Goal: Task Accomplishment & Management: Manage account settings

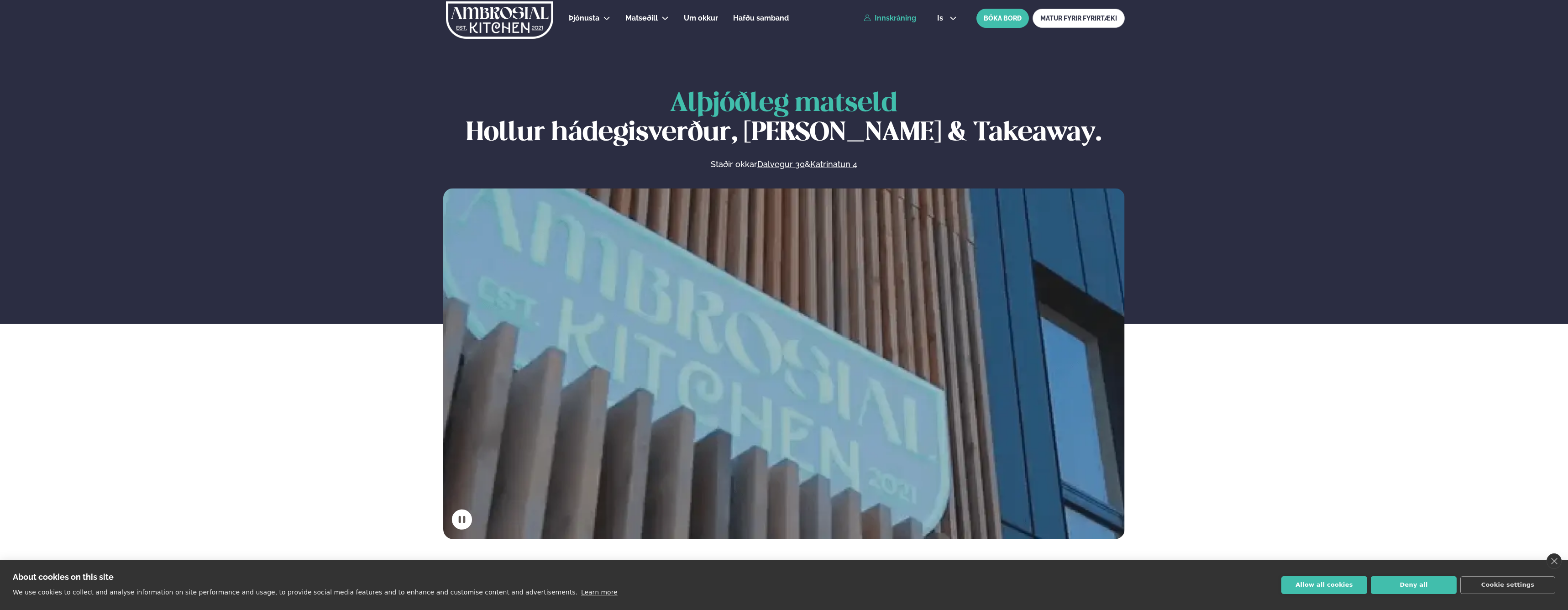
click at [901, 21] on link "Innskráning" at bounding box center [890, 18] width 52 height 8
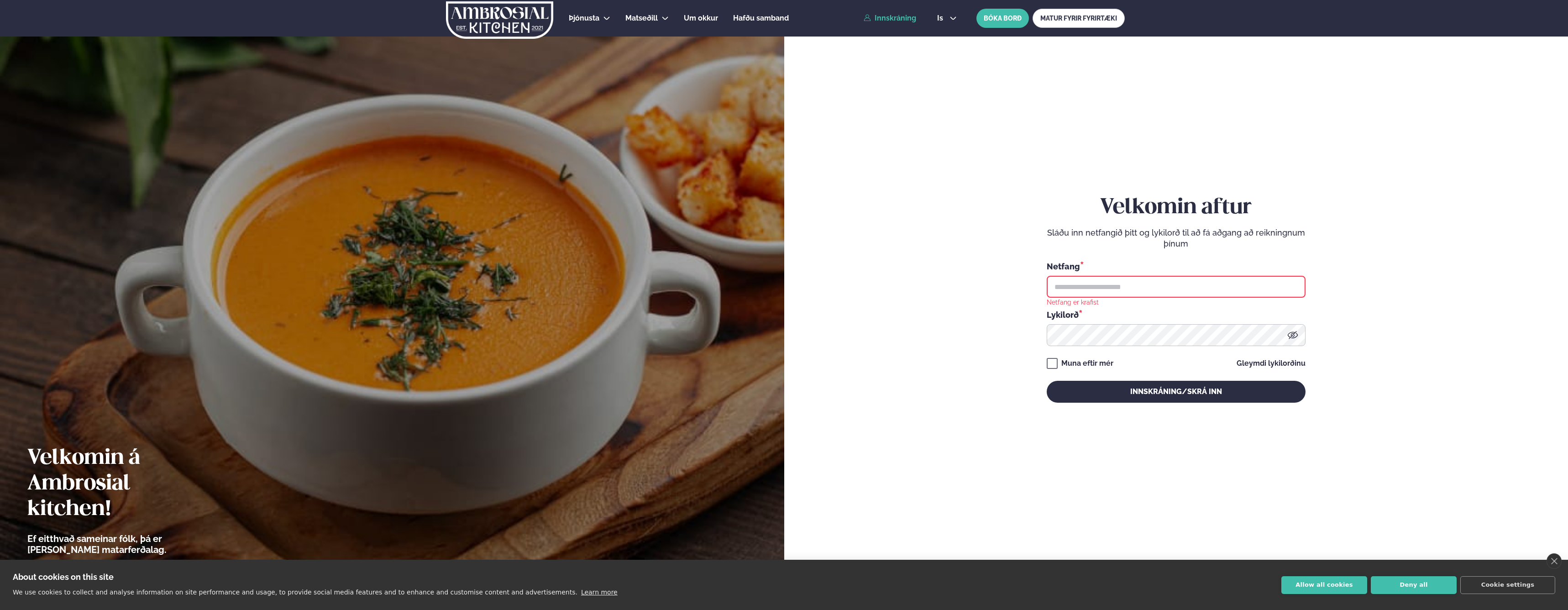
type input "**********"
click at [1135, 391] on button "Innskráning/Skrá inn" at bounding box center [1176, 391] width 259 height 22
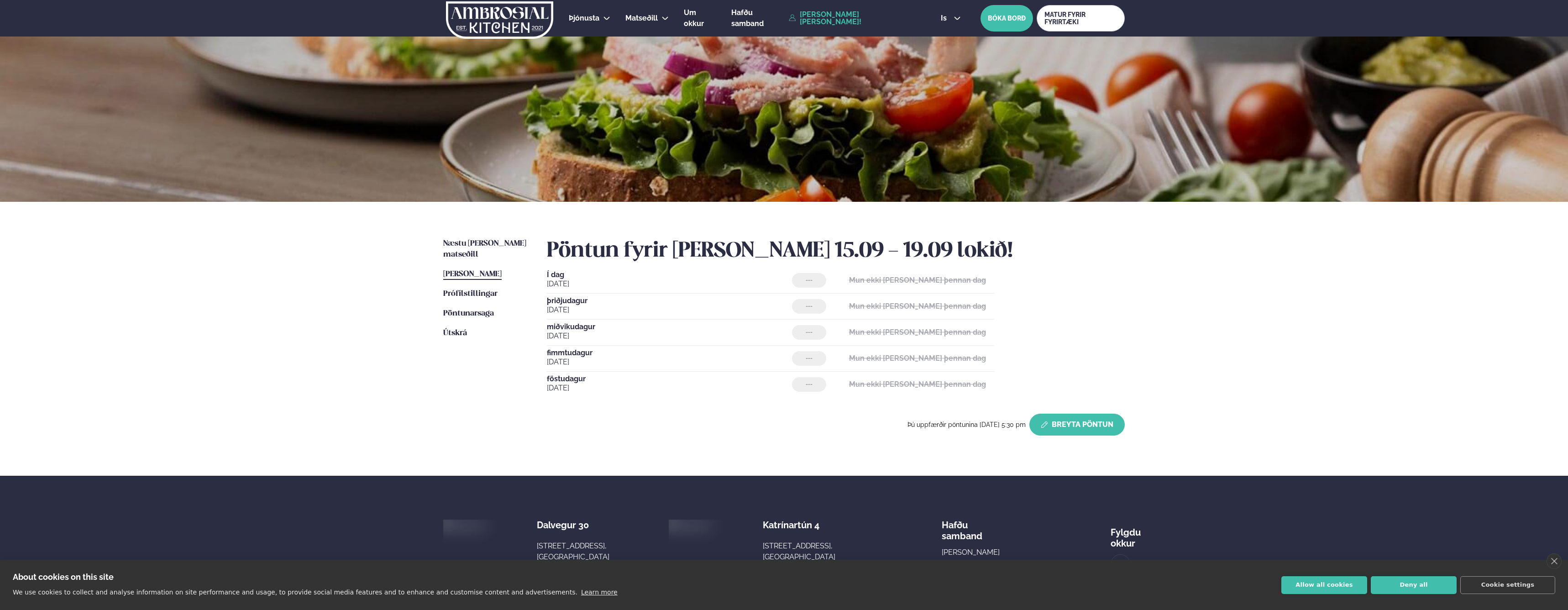
click at [1058, 426] on button "Breyta Pöntun" at bounding box center [1077, 424] width 96 height 22
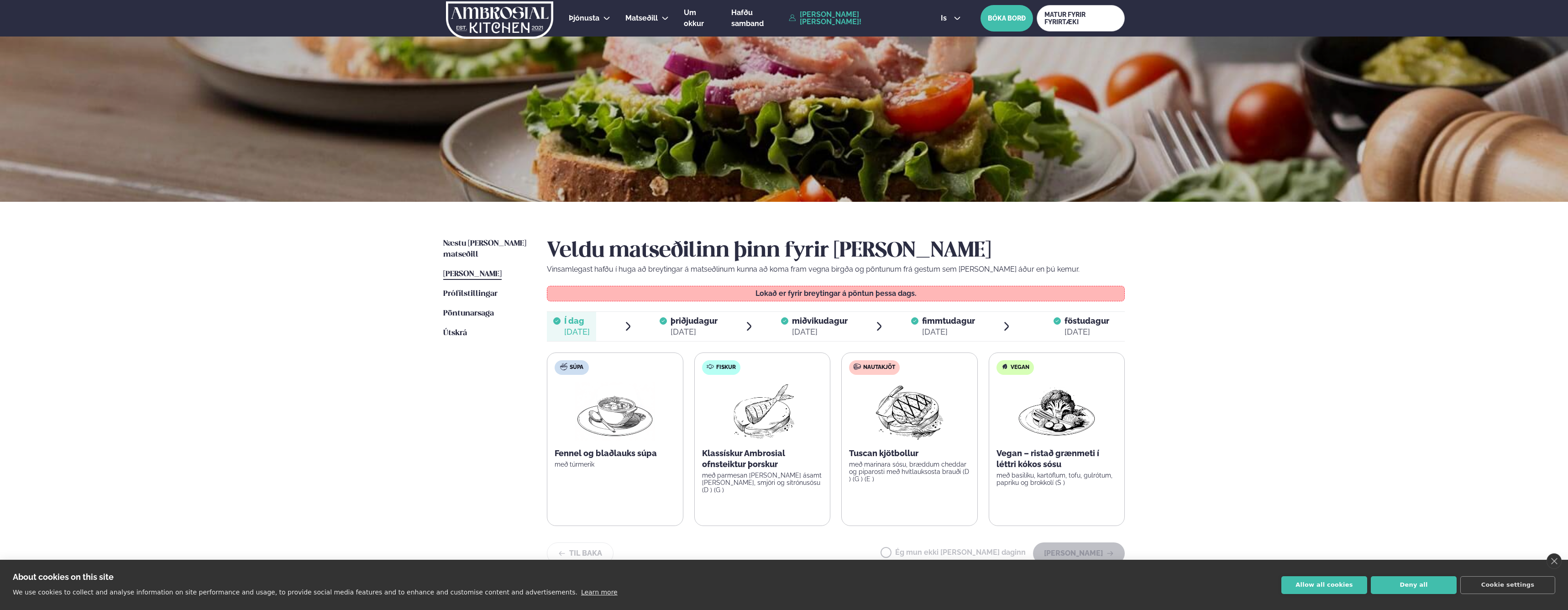
click at [816, 328] on div "[DATE]" at bounding box center [819, 332] width 55 height 11
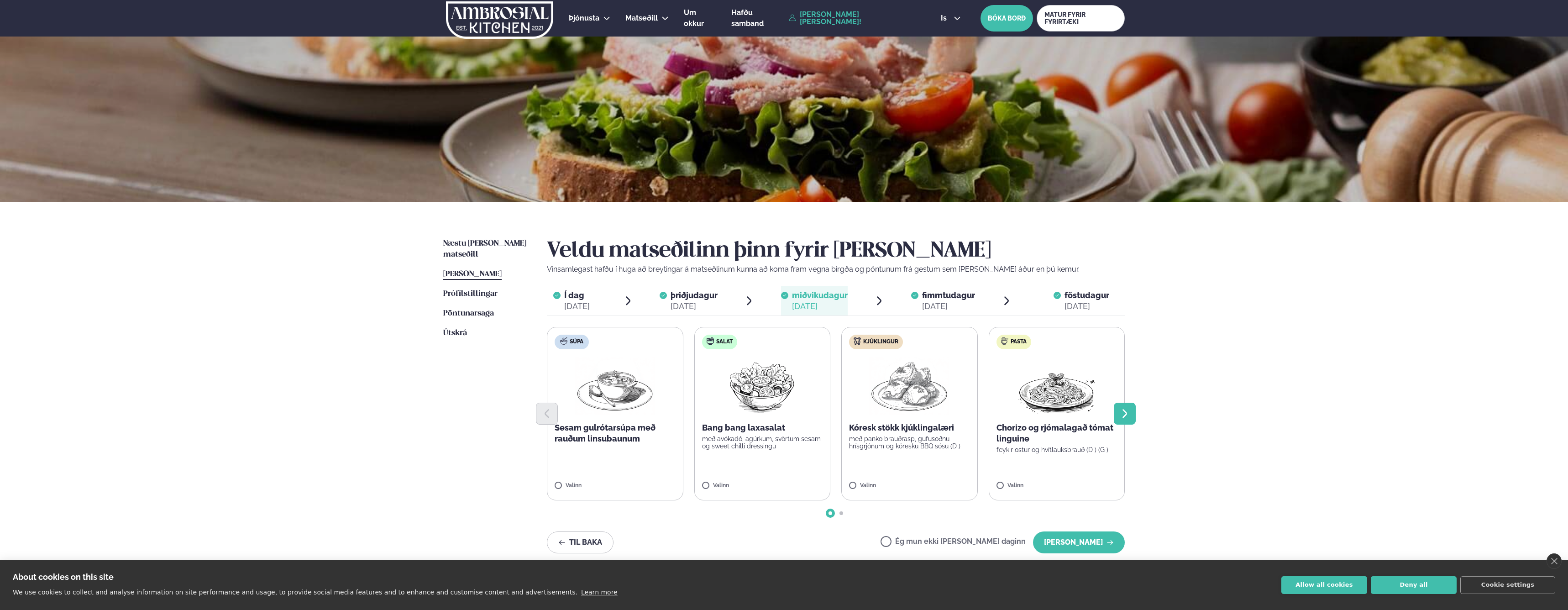
click at [1124, 412] on icon "Next slide" at bounding box center [1125, 413] width 11 height 11
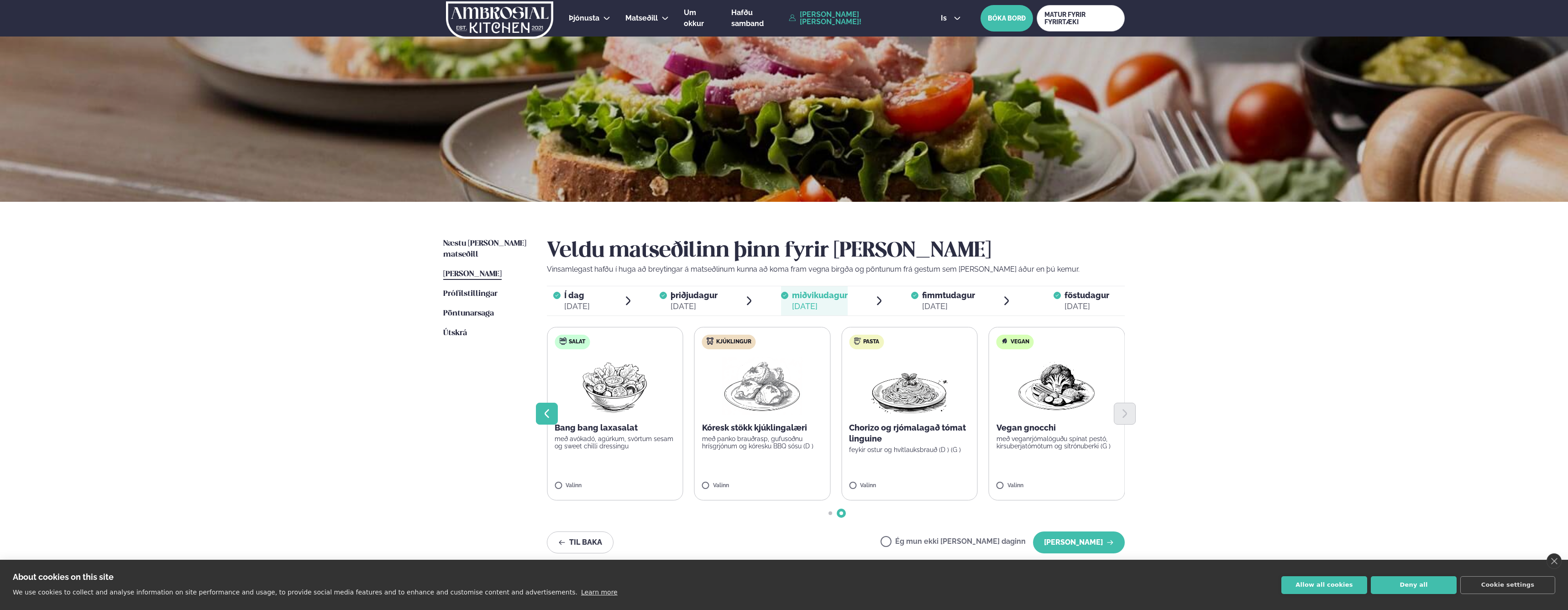
click at [552, 415] on button "Previous slide" at bounding box center [547, 413] width 22 height 22
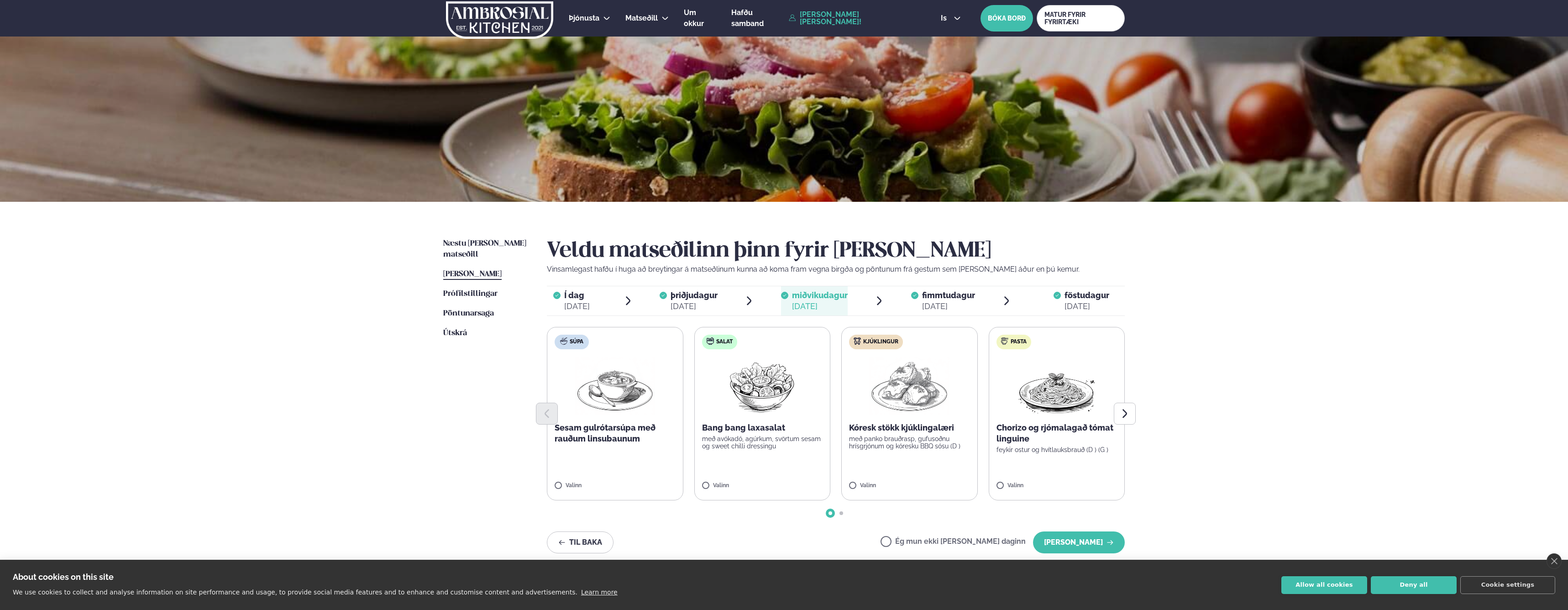
click at [884, 430] on p "Kóresk stökk kjúklingalæri" at bounding box center [909, 428] width 121 height 11
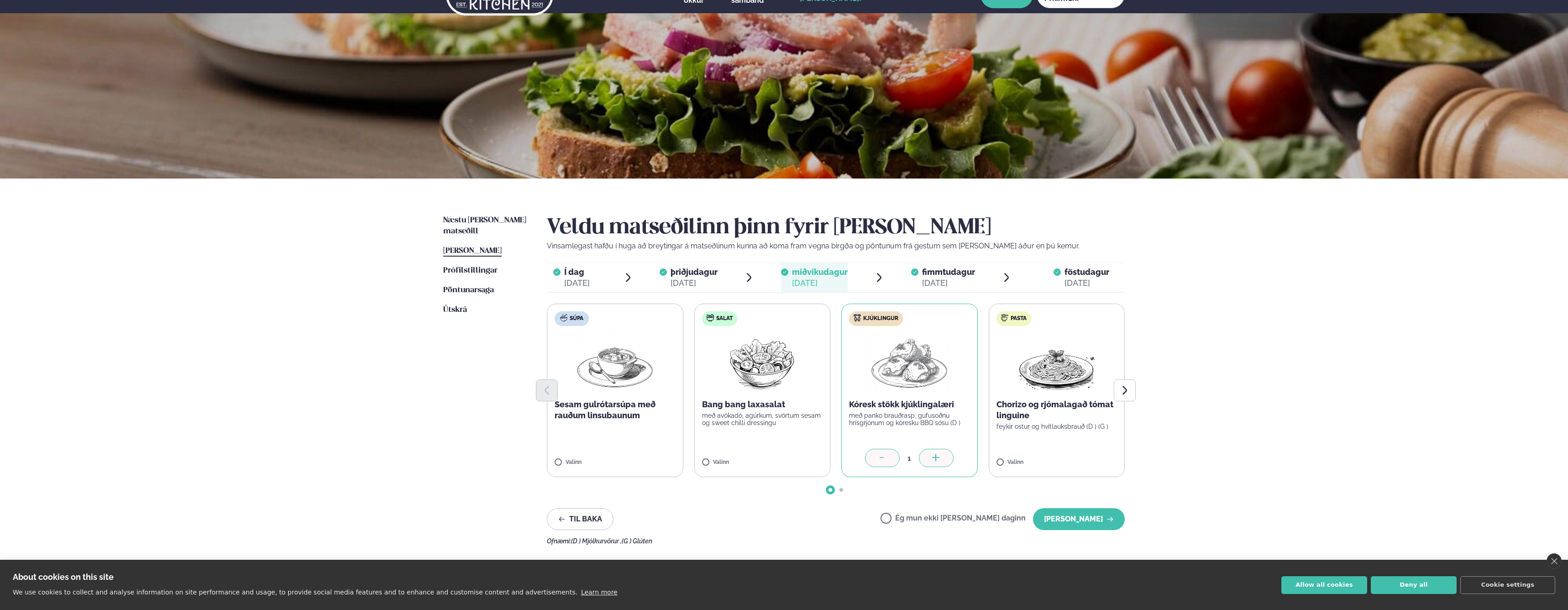
scroll to position [29, 0]
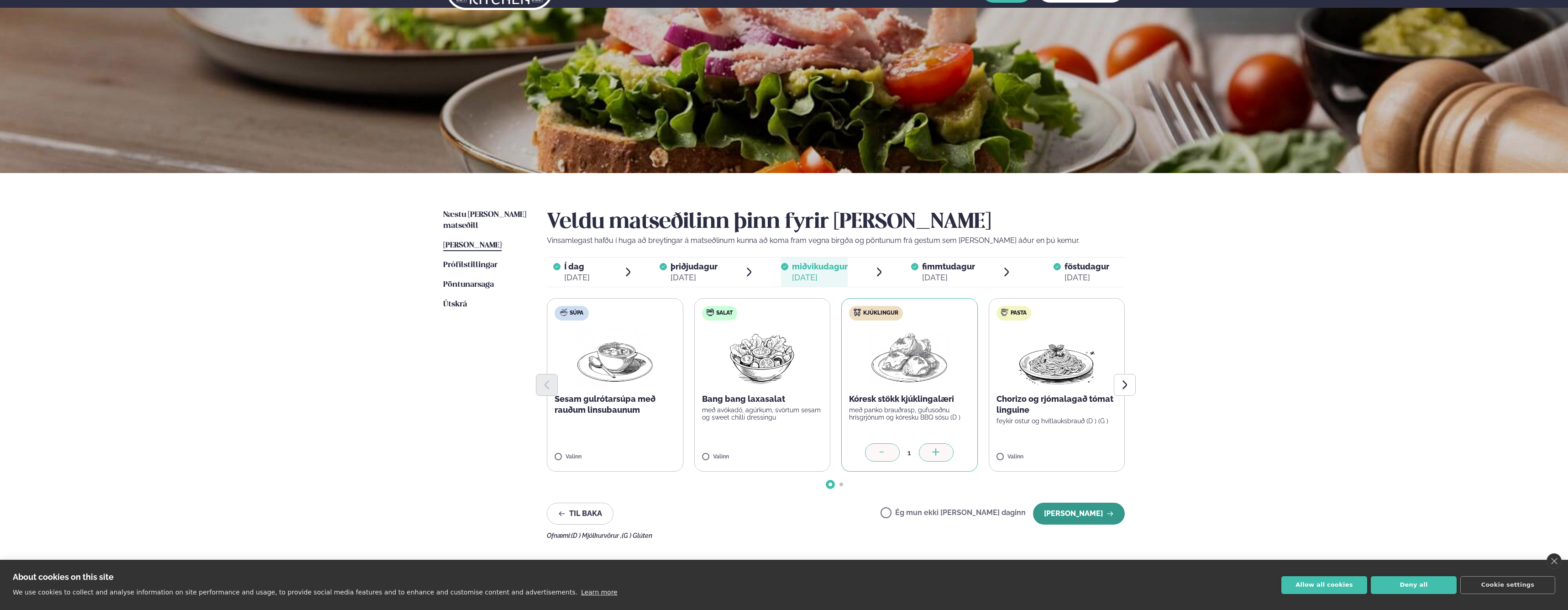
click at [1076, 514] on button "[PERSON_NAME]" at bounding box center [1079, 514] width 92 height 22
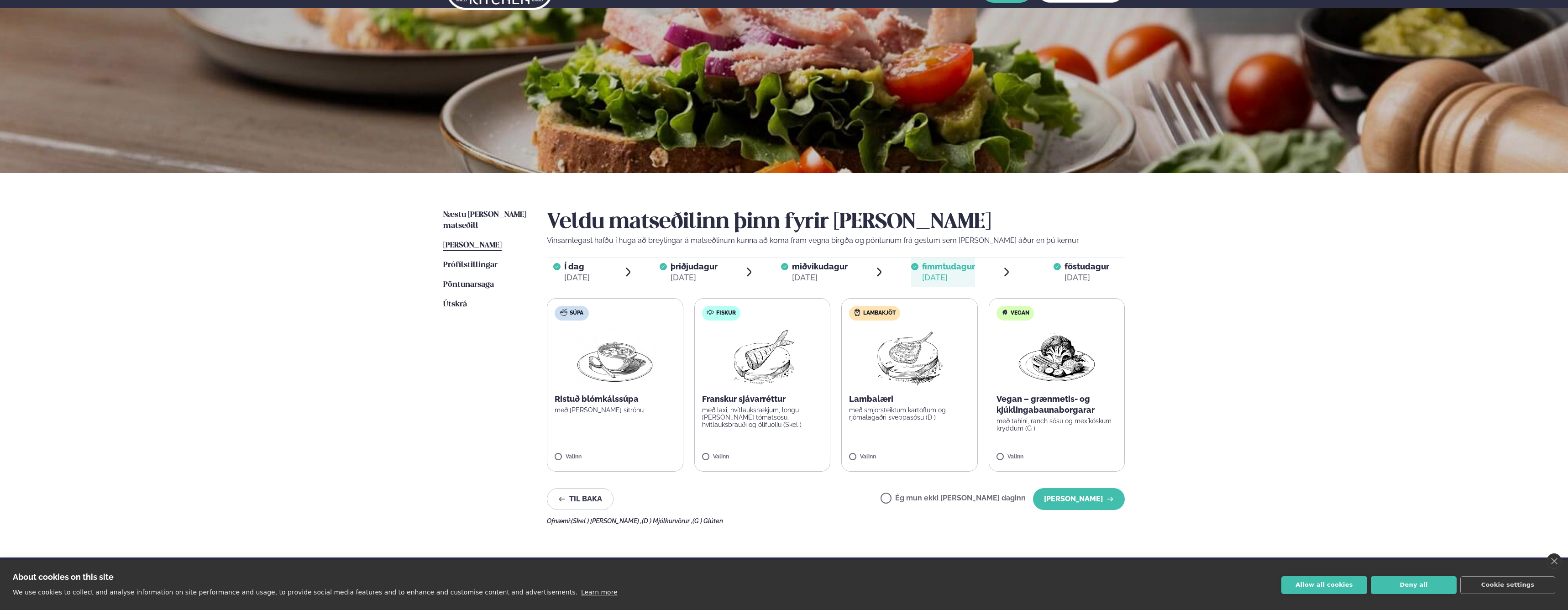
click at [1071, 267] on span "föstudagur" at bounding box center [1087, 267] width 44 height 10
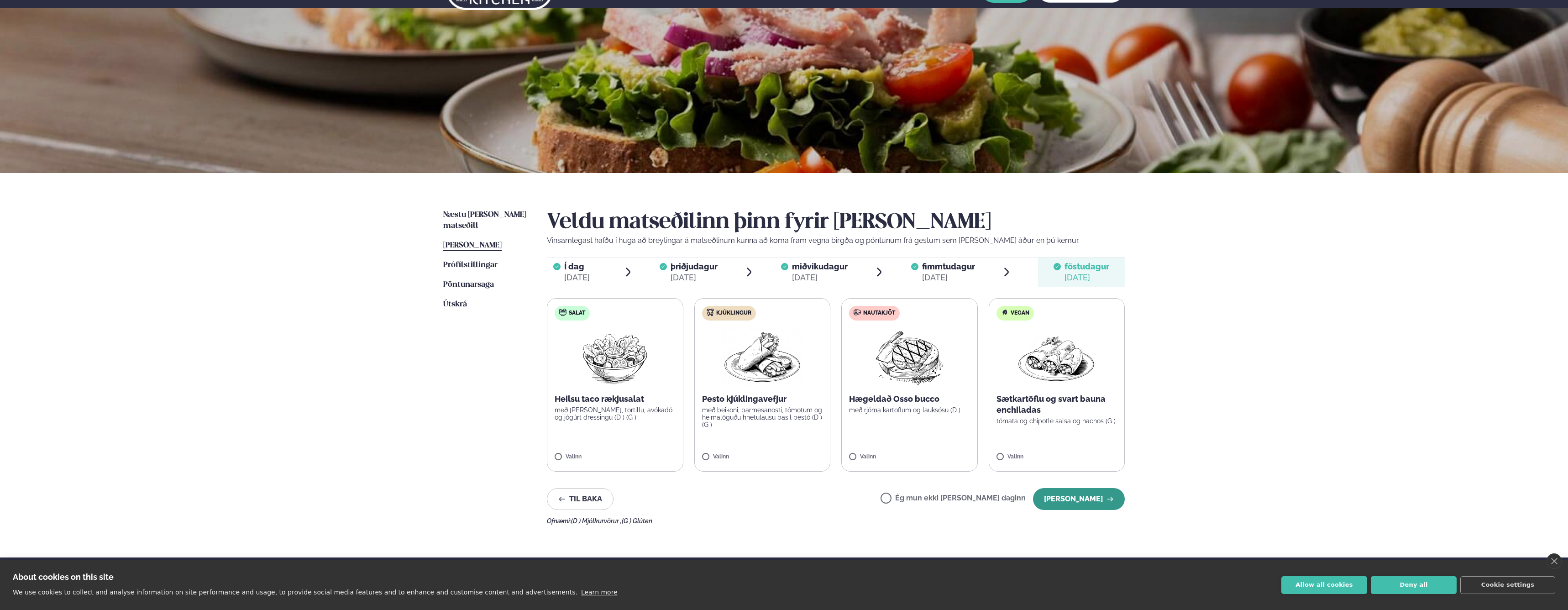
click at [1077, 502] on button "[PERSON_NAME]" at bounding box center [1079, 499] width 92 height 22
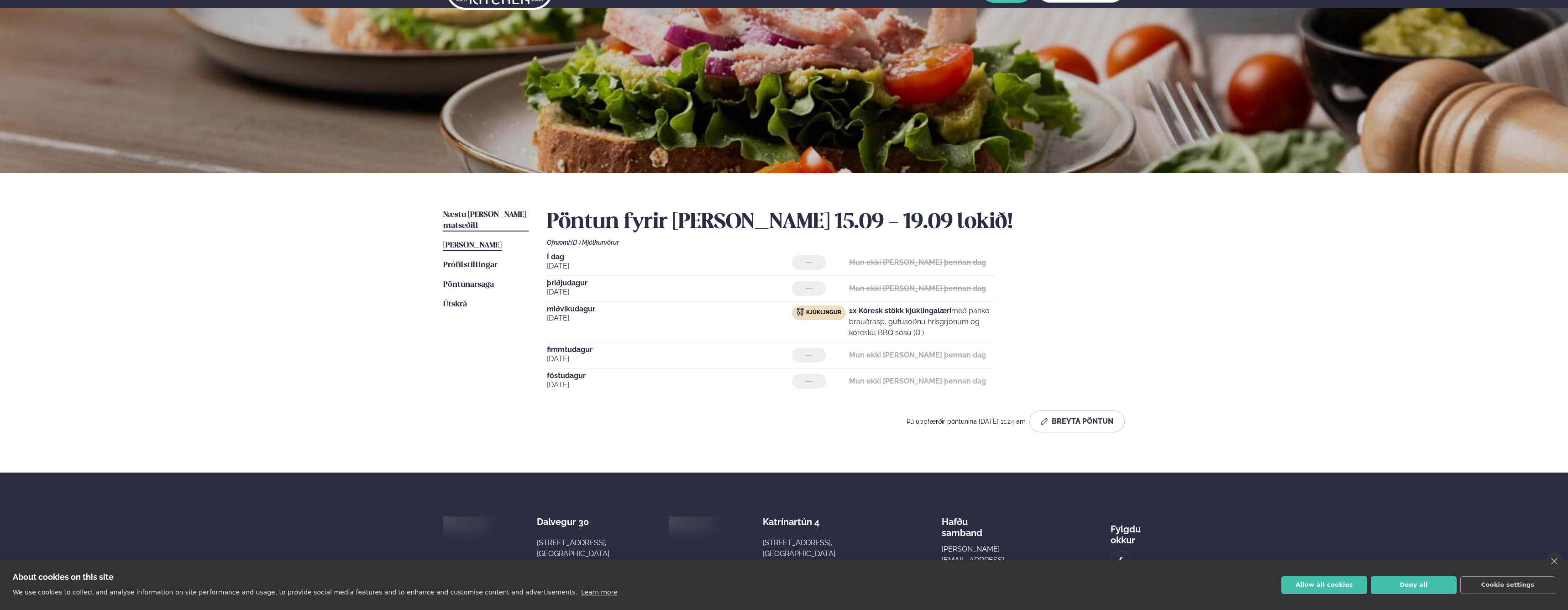
click at [475, 214] on span "Næstu [PERSON_NAME] matseðill" at bounding box center [485, 220] width 83 height 19
